Goal: Transaction & Acquisition: Purchase product/service

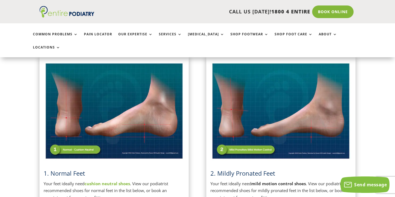
scroll to position [110, 0]
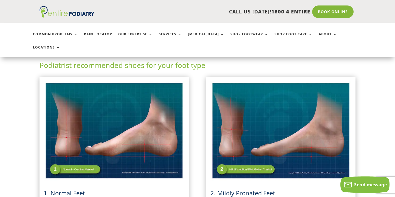
click at [248, 121] on img at bounding box center [281, 131] width 141 height 100
click at [216, 158] on img at bounding box center [281, 131] width 141 height 100
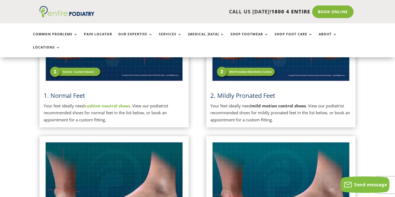
scroll to position [204, 0]
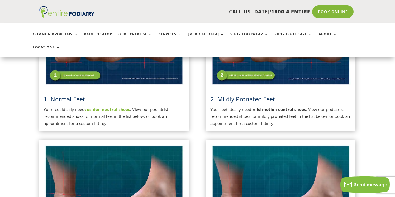
click at [233, 119] on div "Podiatrist recommended shoes for your foot type 1. Normal Feet Your feet ideall…" at bounding box center [198, 151] width 316 height 370
click at [237, 106] on p "Your feet ideally need mild motion control shoes . View our podiatrist recommen…" at bounding box center [281, 116] width 141 height 21
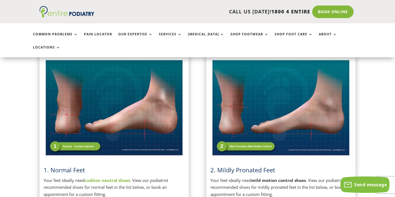
scroll to position [133, 0]
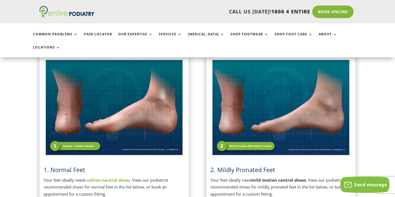
click at [258, 96] on img at bounding box center [281, 108] width 141 height 100
click at [143, 106] on img at bounding box center [114, 108] width 141 height 100
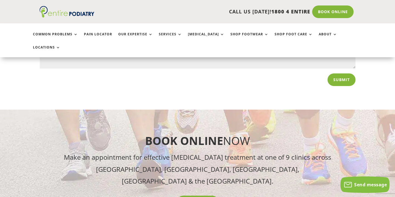
scroll to position [1012, 0]
